Goal: Find specific page/section: Find specific page/section

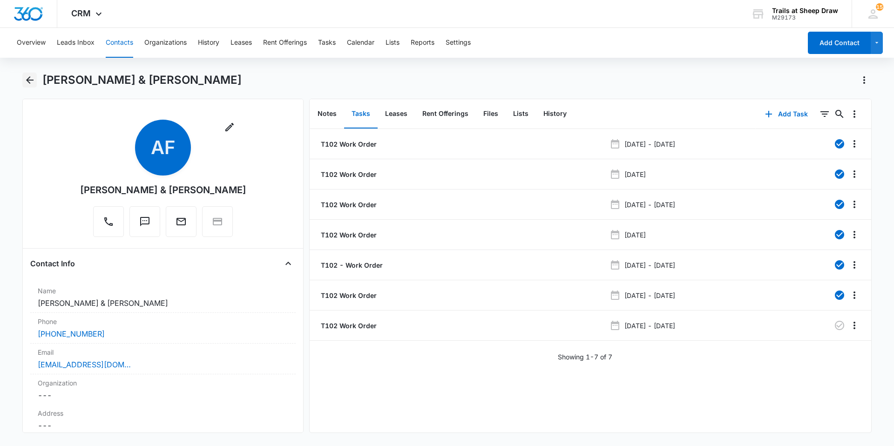
click at [29, 79] on icon "Back" at bounding box center [29, 80] width 11 height 11
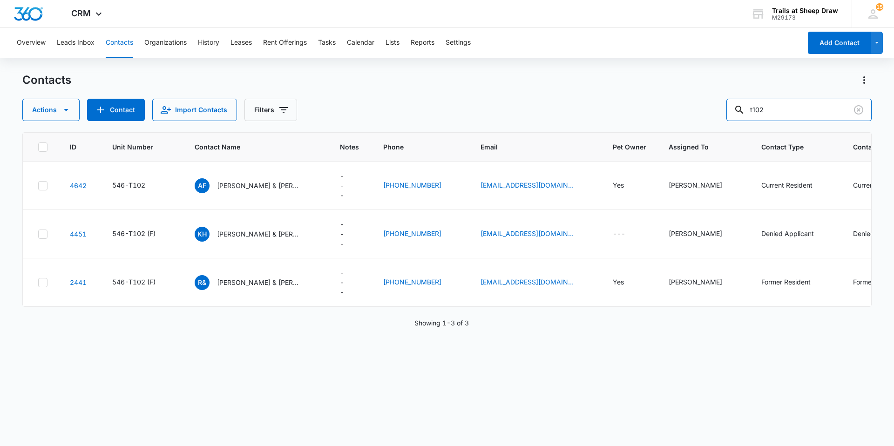
drag, startPoint x: 796, startPoint y: 112, endPoint x: 650, endPoint y: 121, distance: 146.5
click at [653, 122] on div "Contacts Actions Contact Import Contacts Filters t102 ID Unit Number Contact Na…" at bounding box center [446, 259] width 849 height 373
type input "r306"
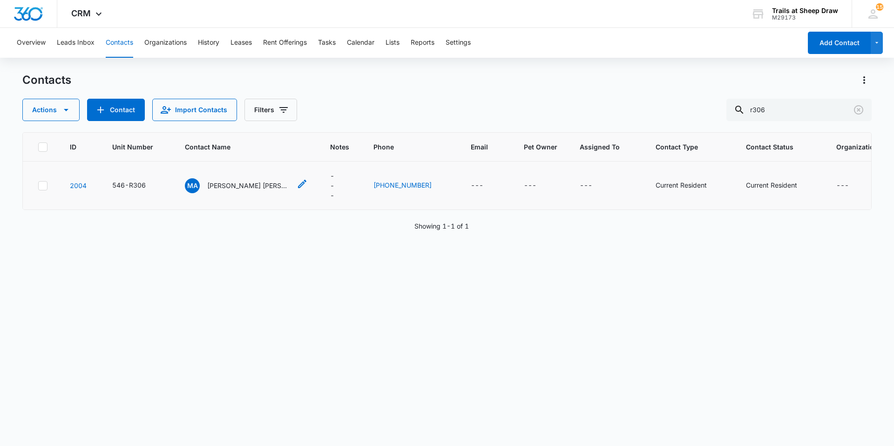
click at [230, 181] on p "[PERSON_NAME] [PERSON_NAME]" at bounding box center [249, 186] width 84 height 10
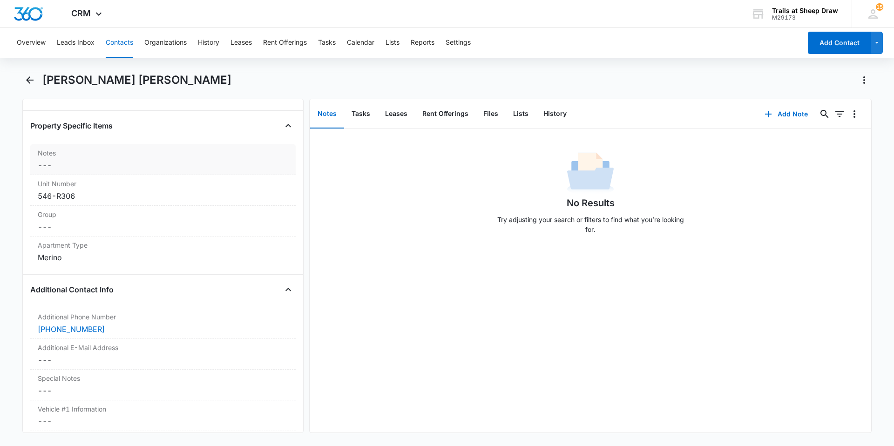
scroll to position [745, 0]
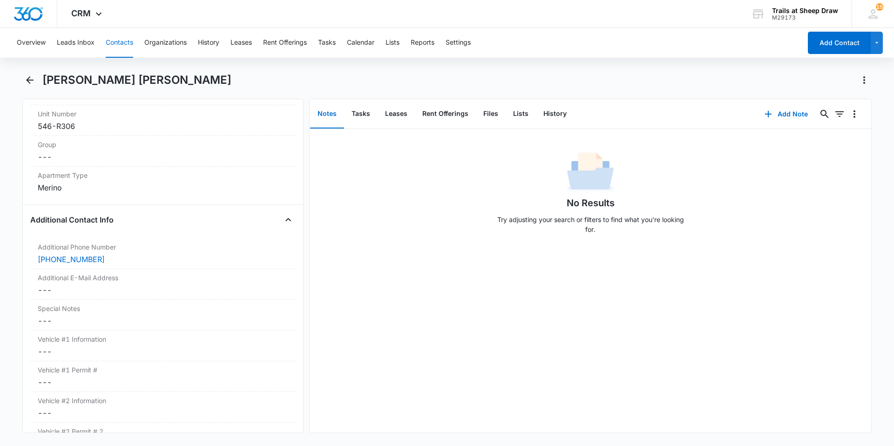
click at [127, 47] on button "Contacts" at bounding box center [119, 43] width 27 height 30
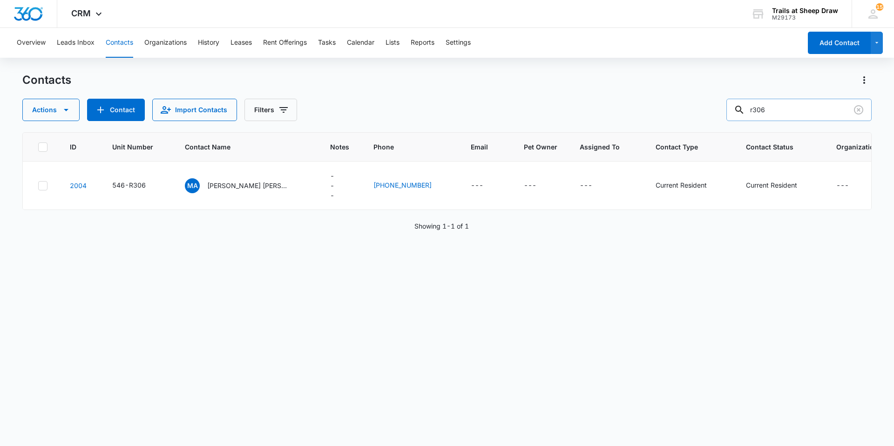
click at [793, 115] on input "r306" at bounding box center [798, 110] width 145 height 22
type input "rr208"
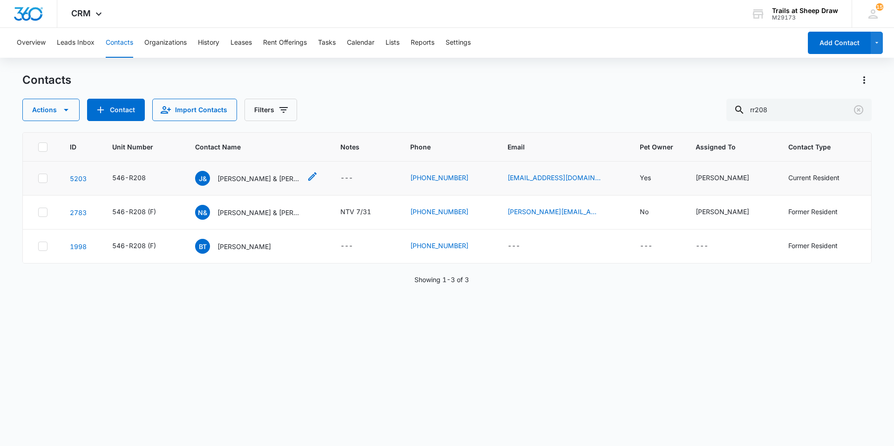
click at [250, 177] on p "[PERSON_NAME] & [PERSON_NAME]" at bounding box center [259, 179] width 84 height 10
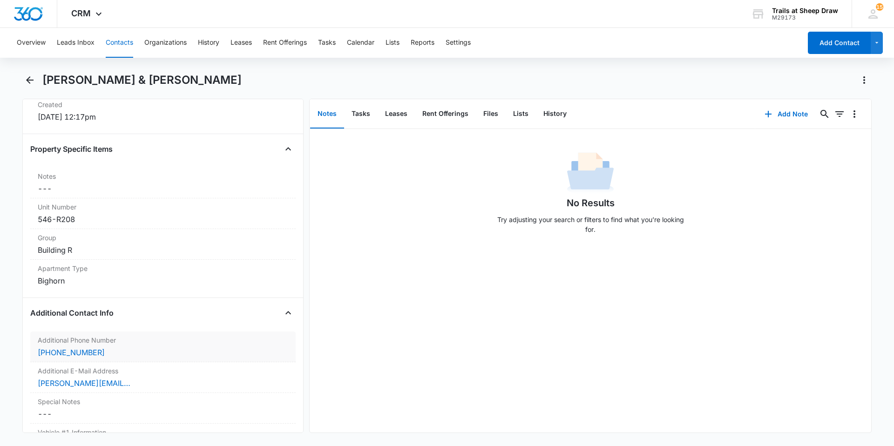
scroll to position [605, 0]
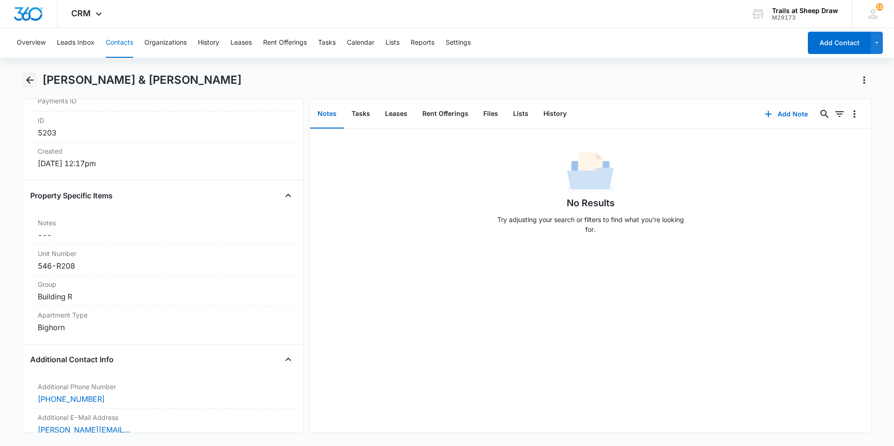
click at [30, 79] on icon "Back" at bounding box center [29, 80] width 11 height 11
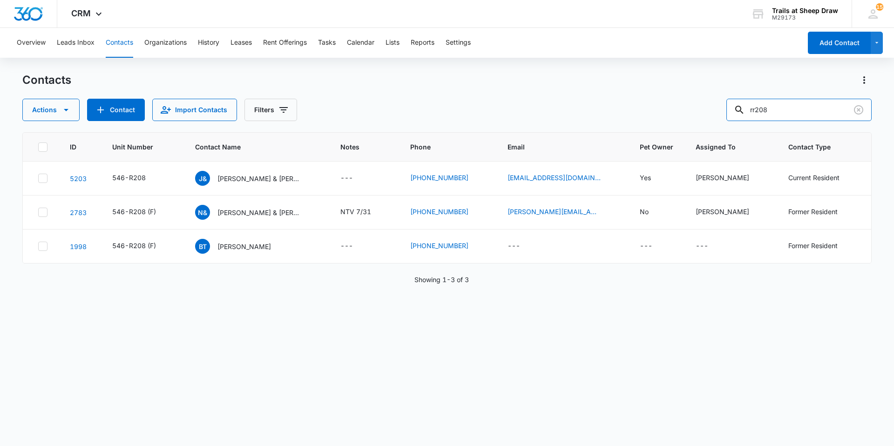
drag, startPoint x: 787, startPoint y: 112, endPoint x: 691, endPoint y: 111, distance: 96.4
click at [692, 111] on div "Actions Contact Import Contacts Filters rr208" at bounding box center [446, 110] width 849 height 22
type input "[PERSON_NAME]"
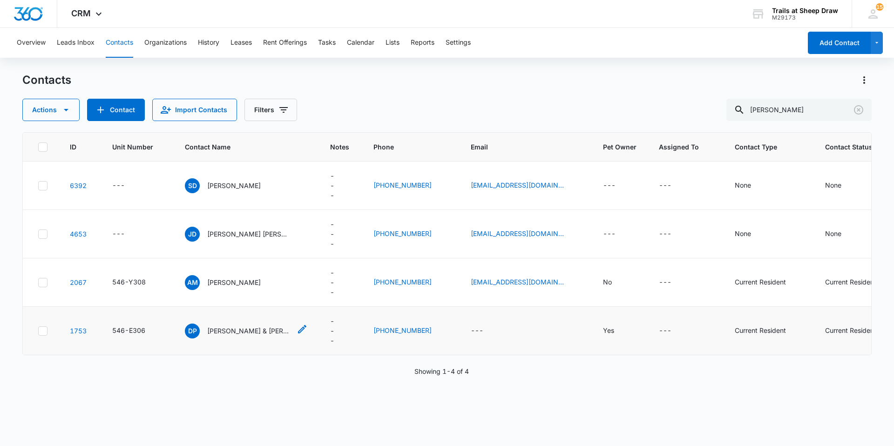
click at [241, 329] on p "[PERSON_NAME] & [PERSON_NAME]" at bounding box center [249, 331] width 84 height 10
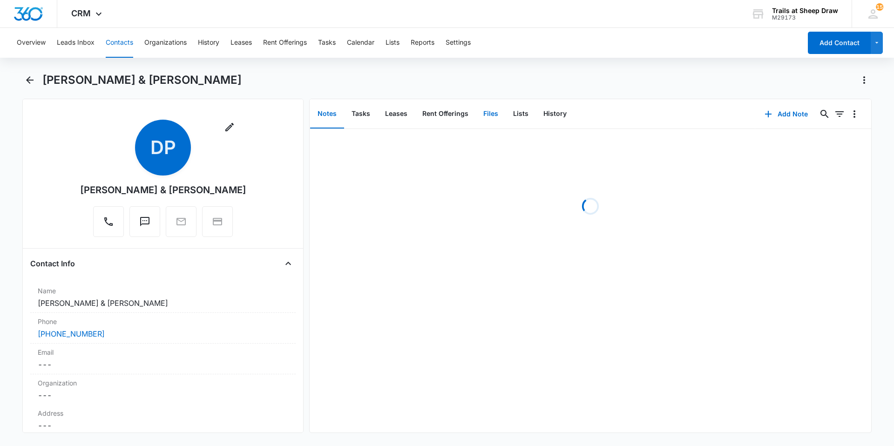
click at [496, 117] on button "Files" at bounding box center [491, 114] width 30 height 29
